Goal: Task Accomplishment & Management: Manage account settings

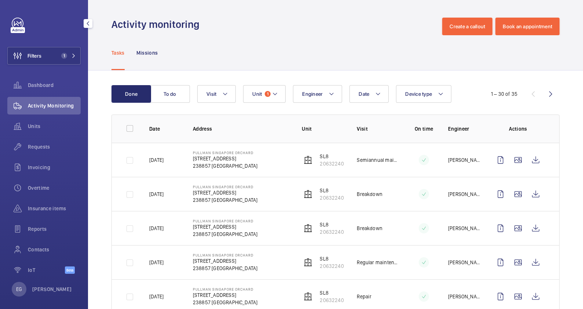
scroll to position [733, 0]
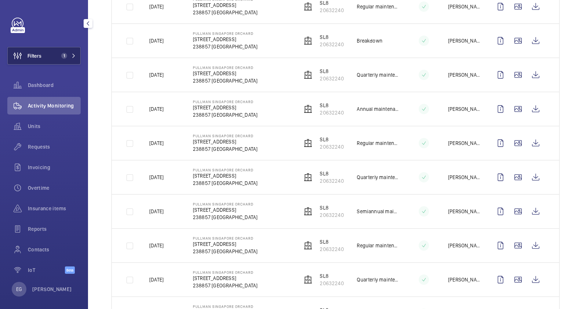
click at [67, 57] on span "1" at bounding box center [67, 56] width 18 height 6
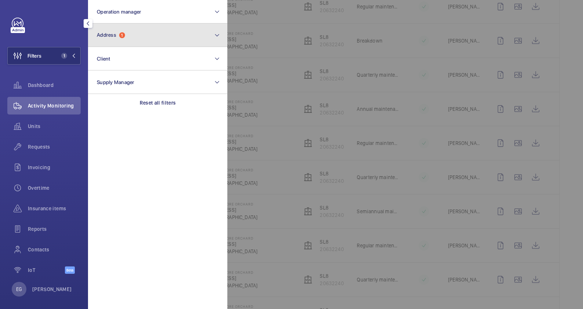
click at [140, 33] on button "Address 1" at bounding box center [157, 34] width 139 height 23
click at [214, 37] on mat-icon at bounding box center [217, 35] width 6 height 9
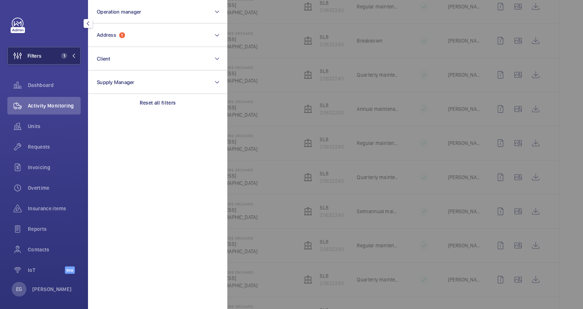
click at [63, 53] on span "1" at bounding box center [64, 56] width 6 height 6
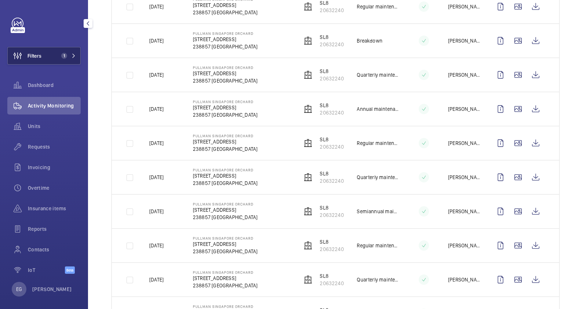
click at [64, 49] on button "Filters 1" at bounding box center [43, 56] width 73 height 18
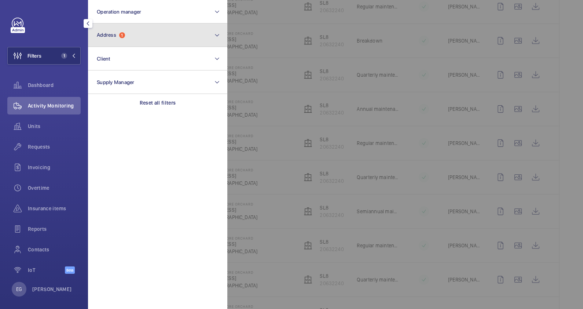
click at [132, 37] on button "Address 1" at bounding box center [157, 34] width 139 height 23
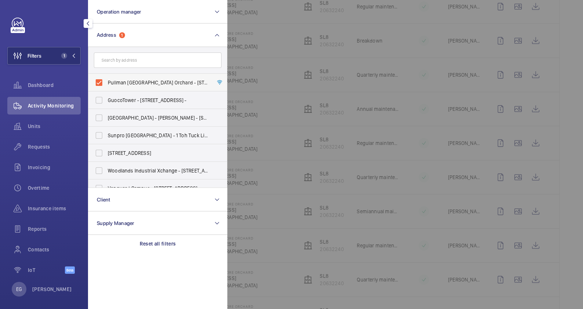
drag, startPoint x: 139, startPoint y: 85, endPoint x: 140, endPoint y: 73, distance: 11.8
click at [139, 84] on span "Pullman [GEOGRAPHIC_DATA] Orchard - [STREET_ADDRESS]" at bounding box center [158, 82] width 101 height 7
click at [106, 84] on input "Pullman [GEOGRAPHIC_DATA] Orchard - [STREET_ADDRESS]" at bounding box center [99, 82] width 15 height 15
checkbox input "false"
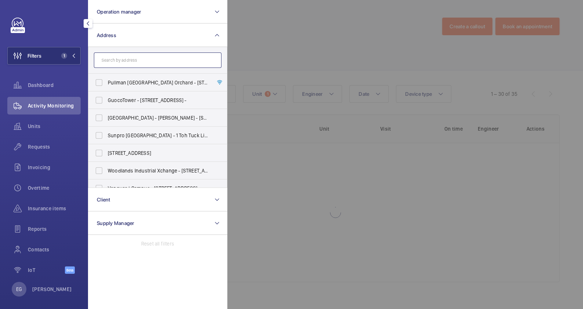
click at [141, 62] on input "text" at bounding box center [158, 59] width 128 height 15
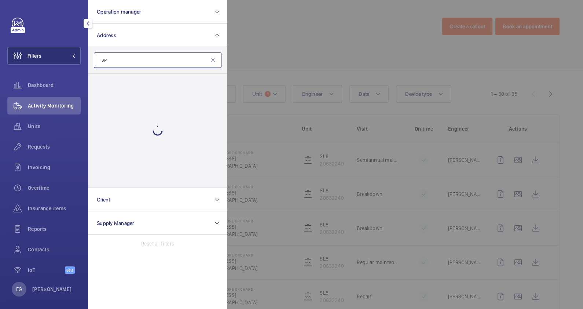
type input "3"
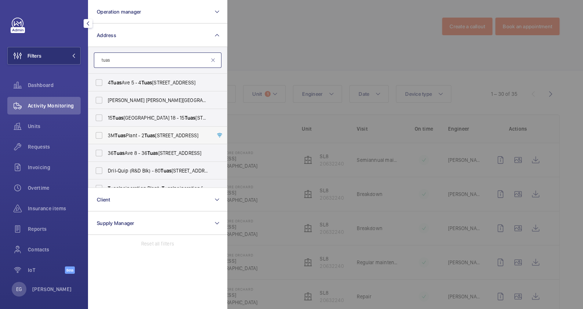
type input "tuas"
click at [171, 135] on span "3M Tuas Plant - [STREET_ADDRESS]" at bounding box center [158, 135] width 101 height 7
click at [106, 135] on input "3M Tuas Plant - [STREET_ADDRESS]" at bounding box center [99, 135] width 15 height 15
checkbox input "true"
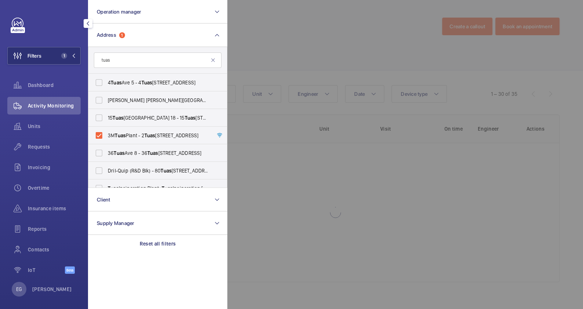
click at [336, 40] on div at bounding box center [518, 154] width 583 height 309
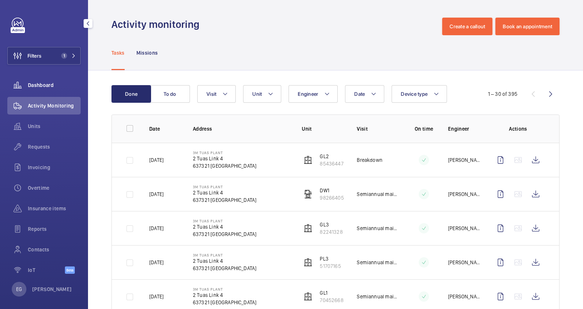
click at [47, 82] on span "Dashboard" at bounding box center [54, 84] width 53 height 7
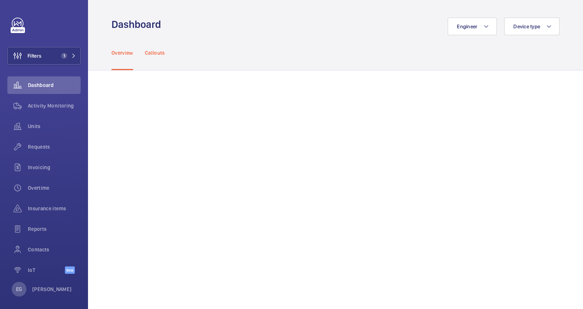
click at [152, 47] on div "Callouts" at bounding box center [155, 52] width 20 height 35
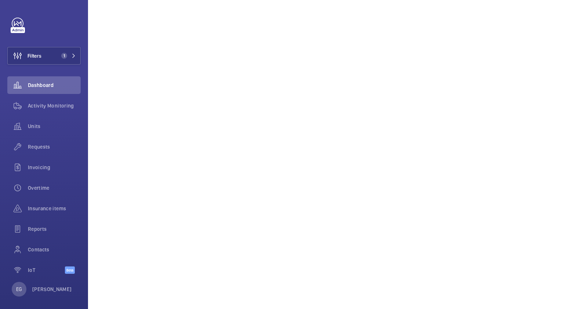
scroll to position [385, 0]
